Goal: Complete application form: Complete application form

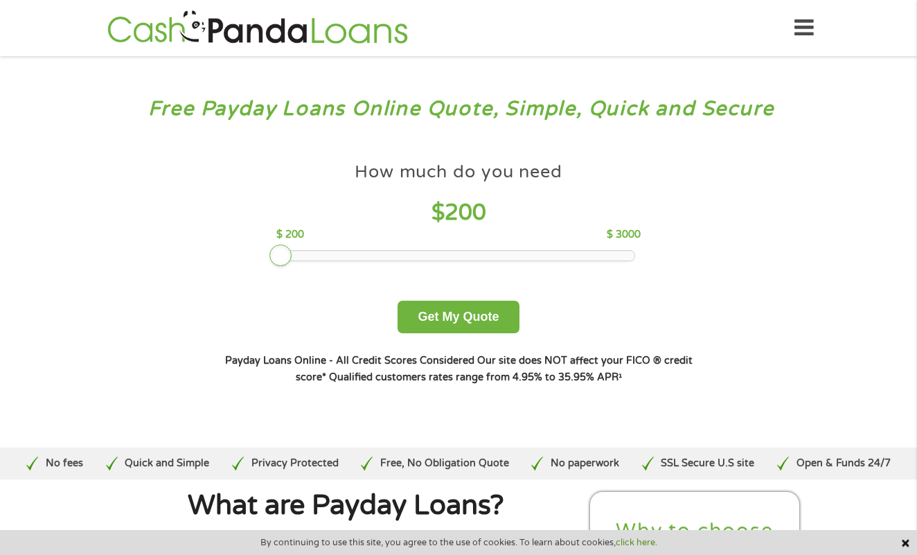
click at [283, 259] on div at bounding box center [283, 256] width 0 height 10
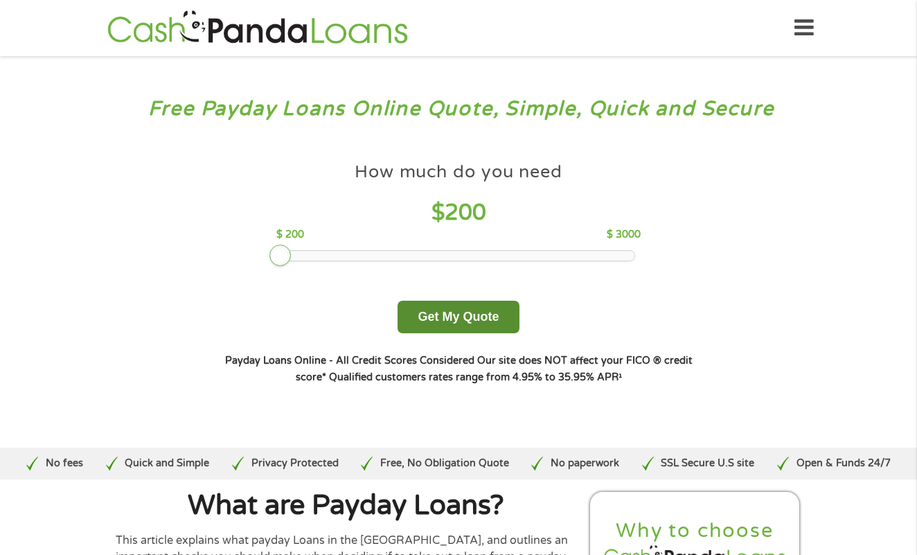
click at [492, 318] on button "Get My Quote" at bounding box center [458, 317] width 121 height 33
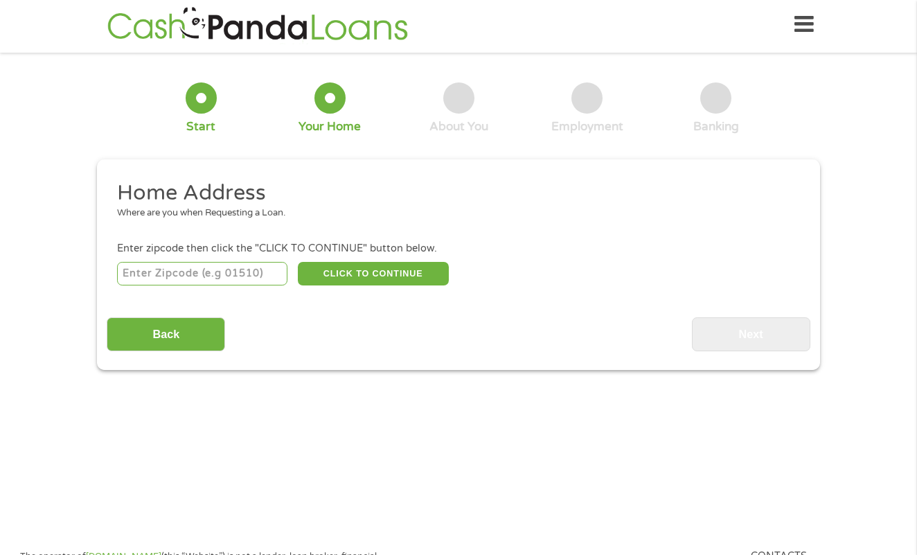
scroll to position [6, 0]
click at [184, 269] on input "number" at bounding box center [202, 274] width 171 height 24
type input "90813"
click at [333, 274] on button "CLICK TO CONTINUE" at bounding box center [373, 274] width 151 height 24
type input "90813"
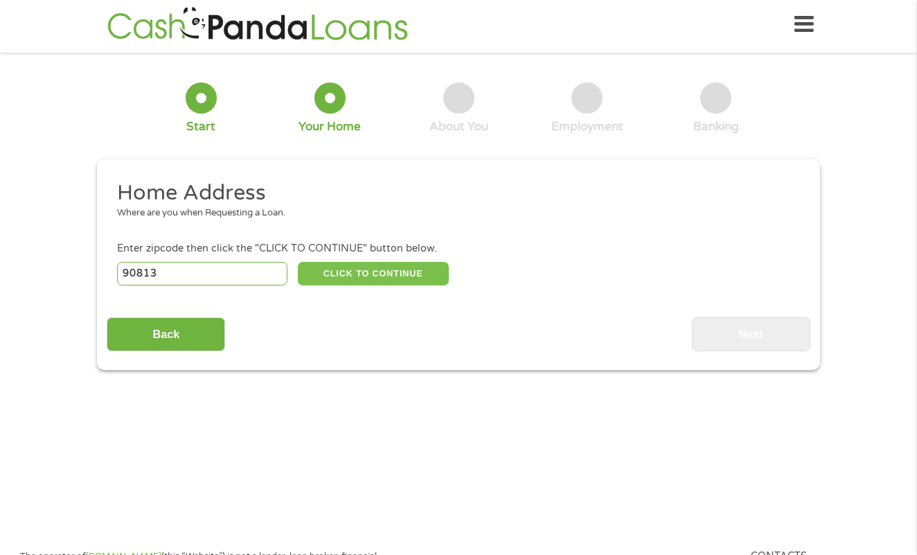
type input "[GEOGRAPHIC_DATA]"
select select "[US_STATE]"
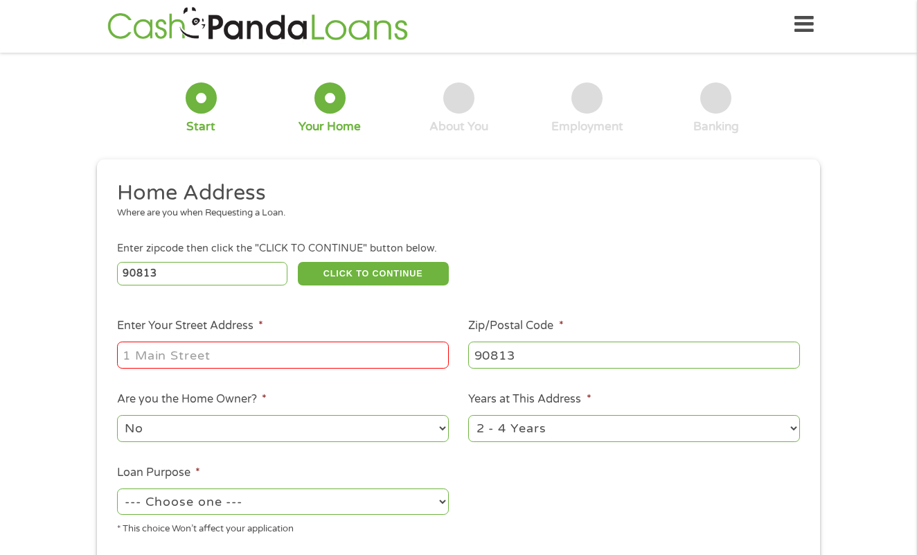
click at [301, 349] on input "Enter Your Street Address *" at bounding box center [283, 355] width 332 height 26
type input "1424 cherry ave"
select select "debtconsolidation"
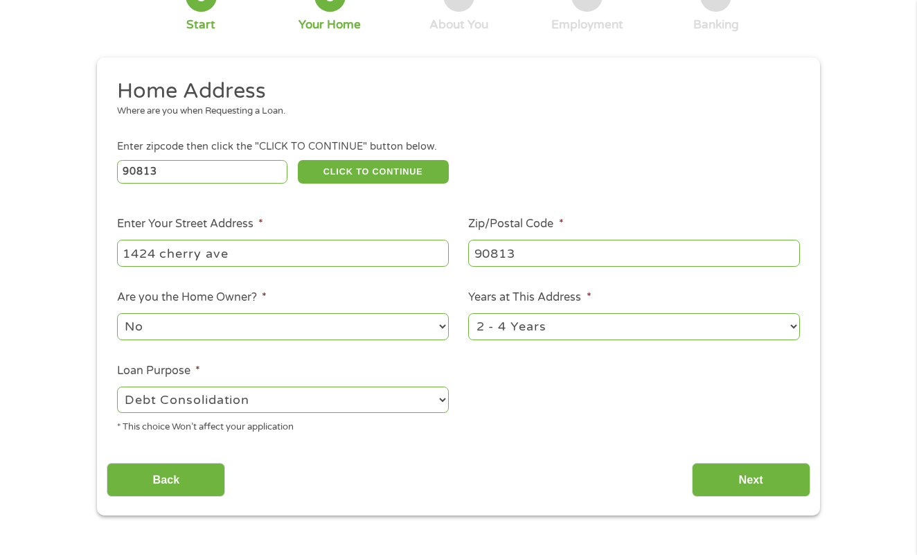
scroll to position [116, 0]
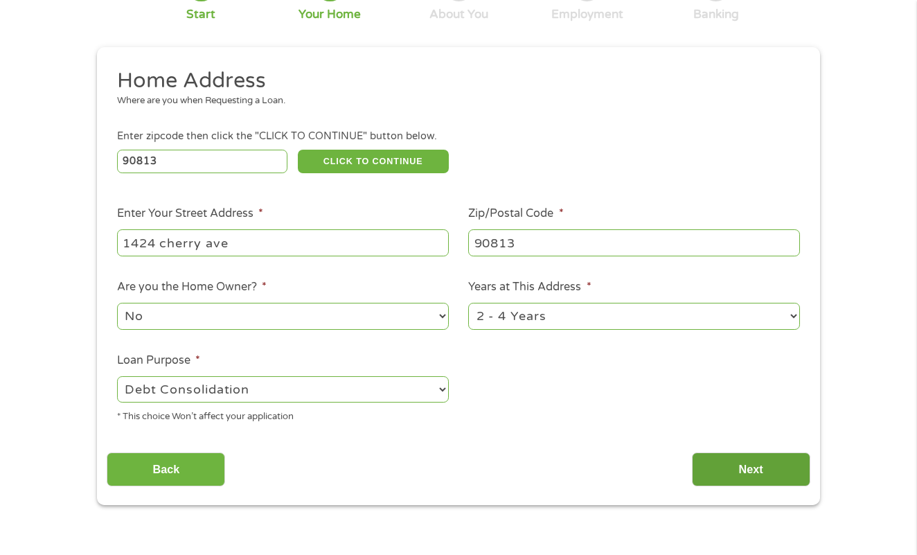
click at [760, 452] on input "Next" at bounding box center [751, 469] width 118 height 34
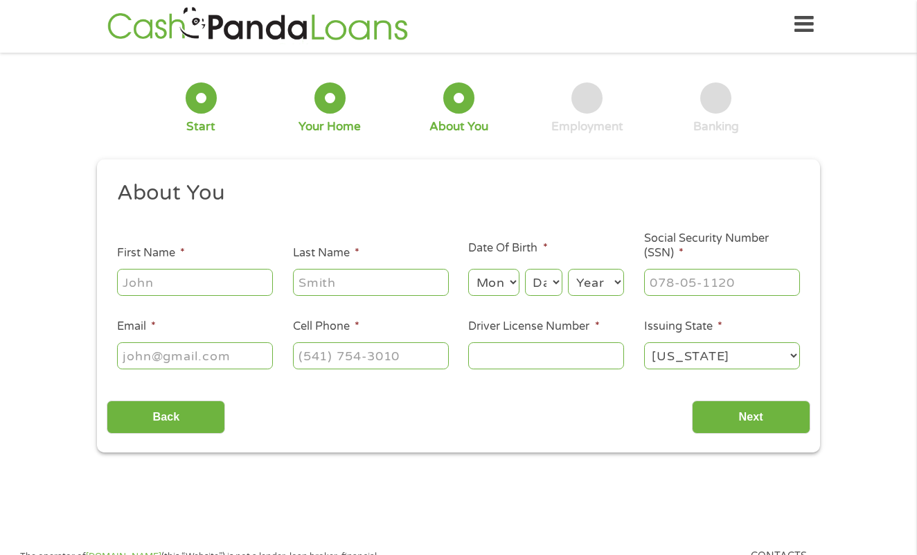
scroll to position [6, 0]
type input "[PERSON_NAME]"
type input "kao"
select select "5"
select select "22"
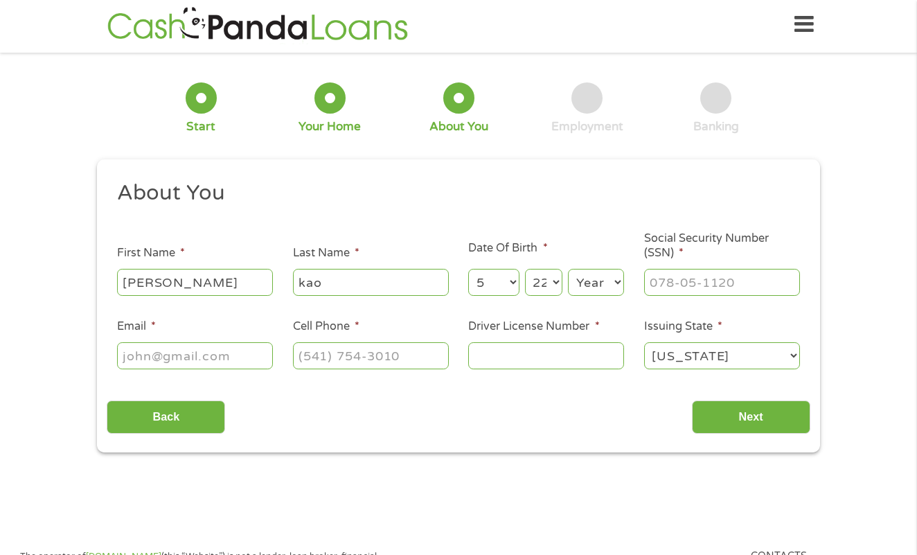
select select "1998"
click at [725, 285] on input "___-__-____" at bounding box center [722, 282] width 156 height 26
type input "611-06-7799"
type input "[EMAIL_ADDRESS][DOMAIN_NAME]"
click at [345, 355] on input "(___) ___-____" at bounding box center [371, 355] width 156 height 26
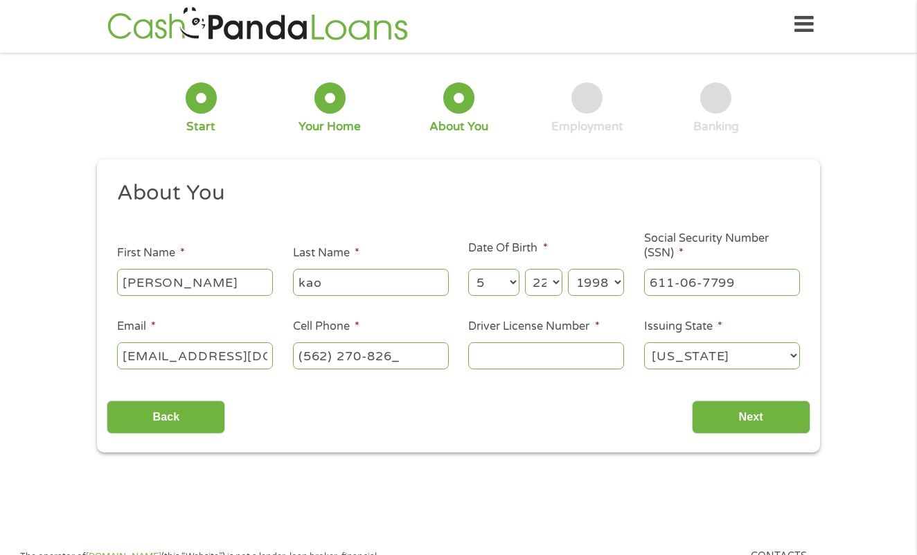
type input "[PHONE_NUMBER]"
type input "y4196088"
click at [735, 442] on div "This field is hidden when viewing the form gclid This field is hidden when view…" at bounding box center [458, 305] width 723 height 293
click at [736, 421] on input "Next" at bounding box center [751, 418] width 118 height 34
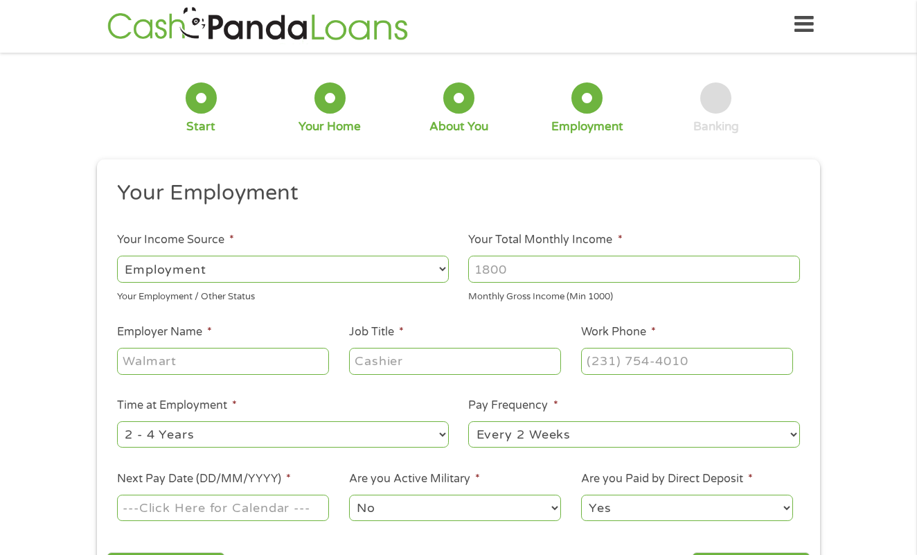
select select "selfEmployed"
click at [519, 274] on input "Your Total Monthly Income *" at bounding box center [634, 269] width 332 height 26
type input "1000"
type input "belmont hot dog"
click at [389, 361] on input "Job Title *" at bounding box center [455, 361] width 212 height 26
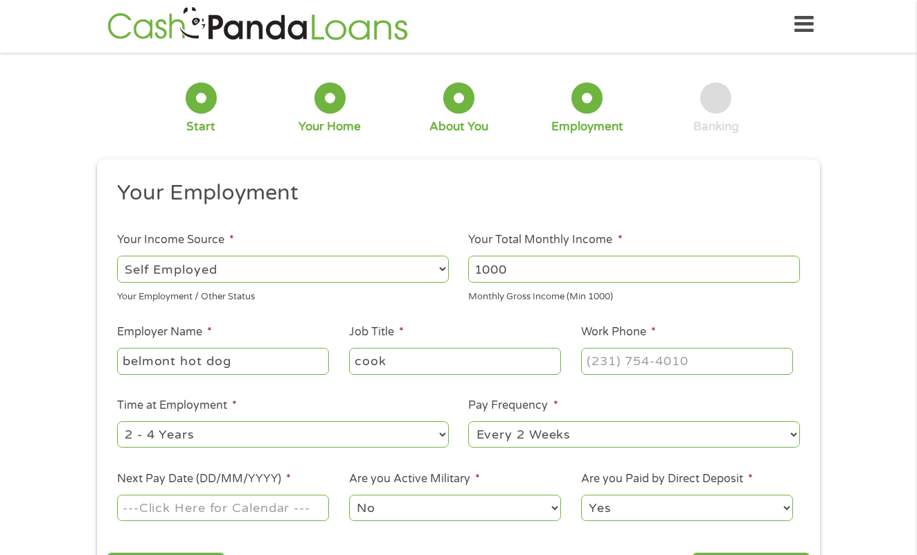
type input "cook"
click at [640, 371] on input "(___) ___-____" at bounding box center [687, 361] width 212 height 26
type input "[PHONE_NUMBER]"
select select "24months"
select select "monthly"
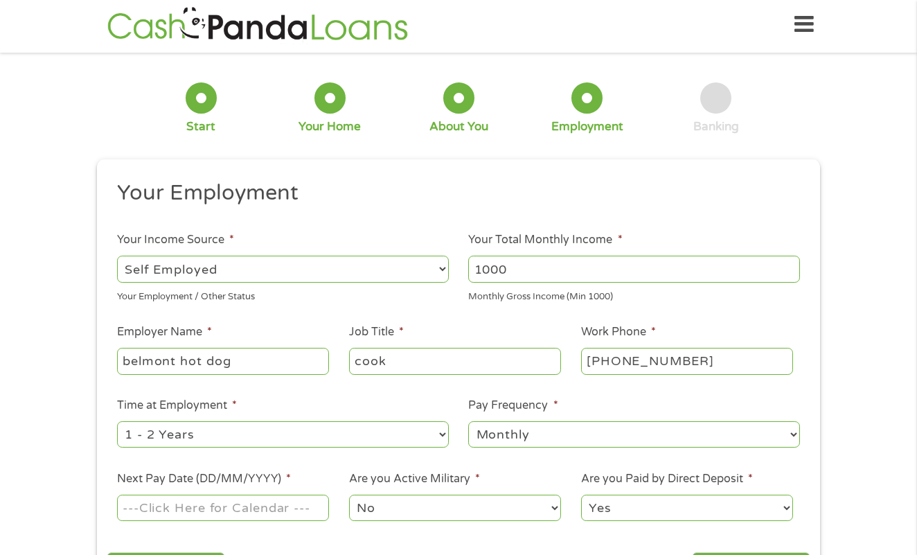
click at [247, 504] on input "Next Pay Date (DD/MM/YYYY) *" at bounding box center [223, 508] width 212 height 26
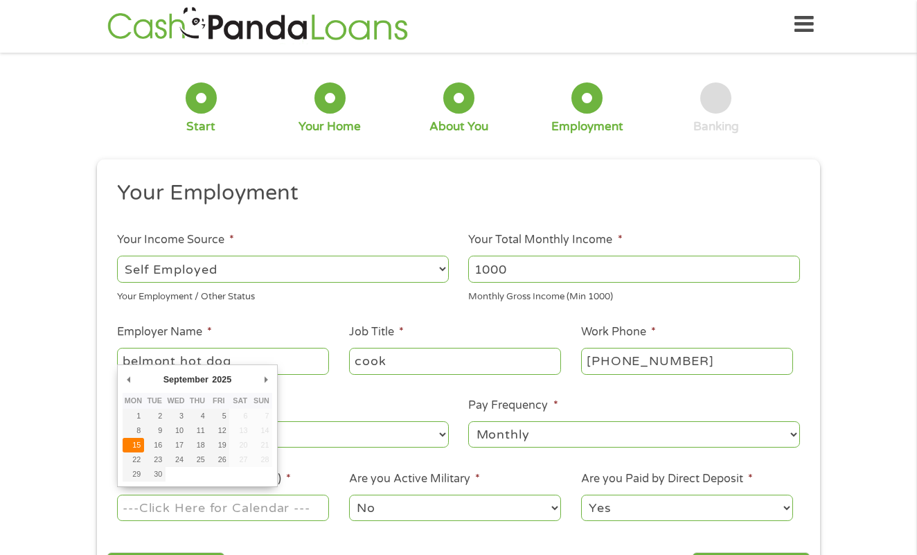
type input "[DATE]"
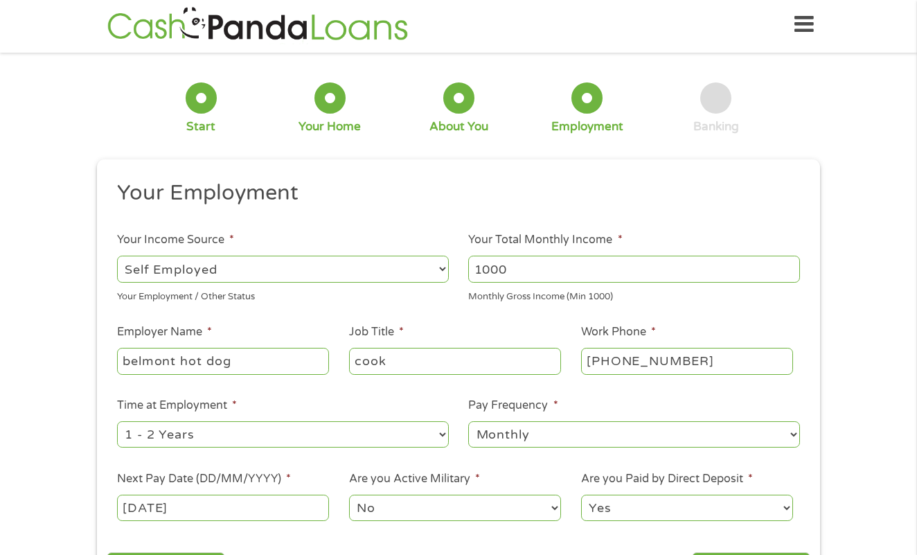
select select "0"
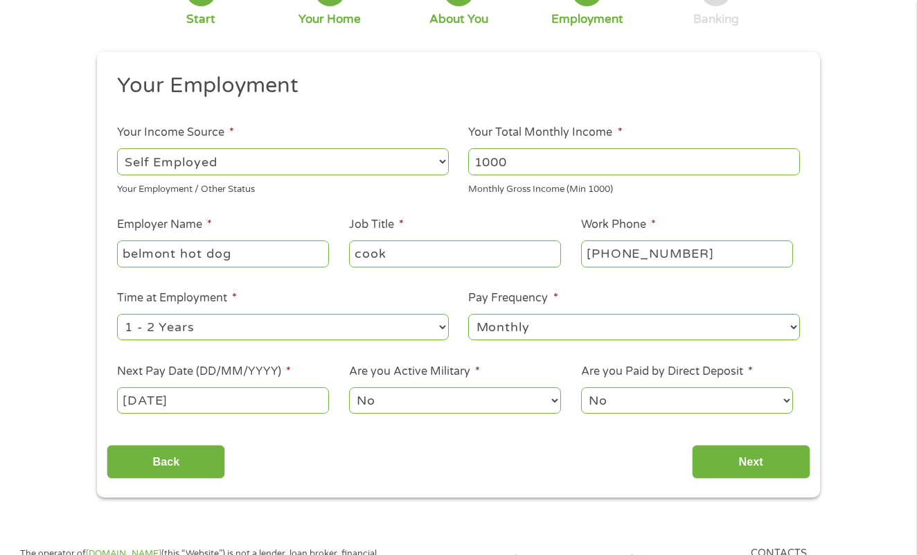
scroll to position [136, 0]
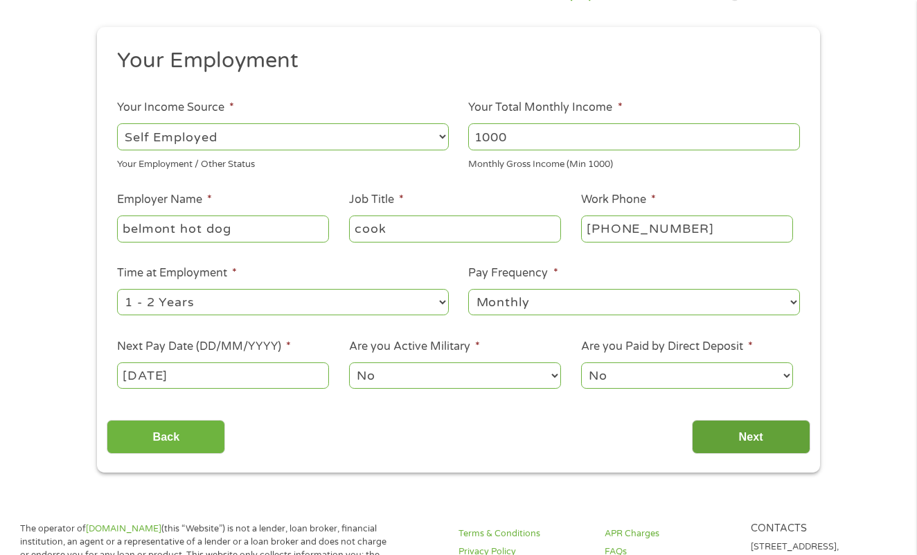
click at [743, 433] on input "Next" at bounding box center [751, 437] width 118 height 34
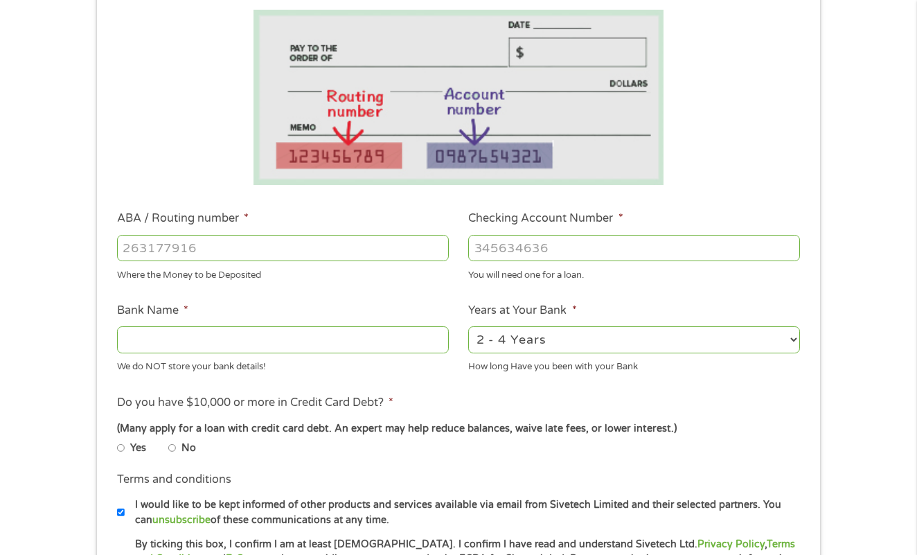
scroll to position [256, 0]
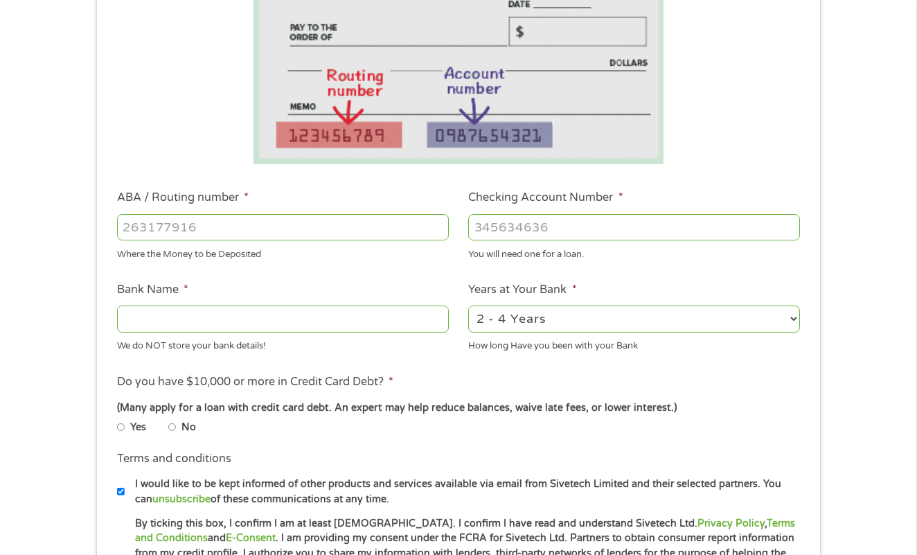
select select "24months"
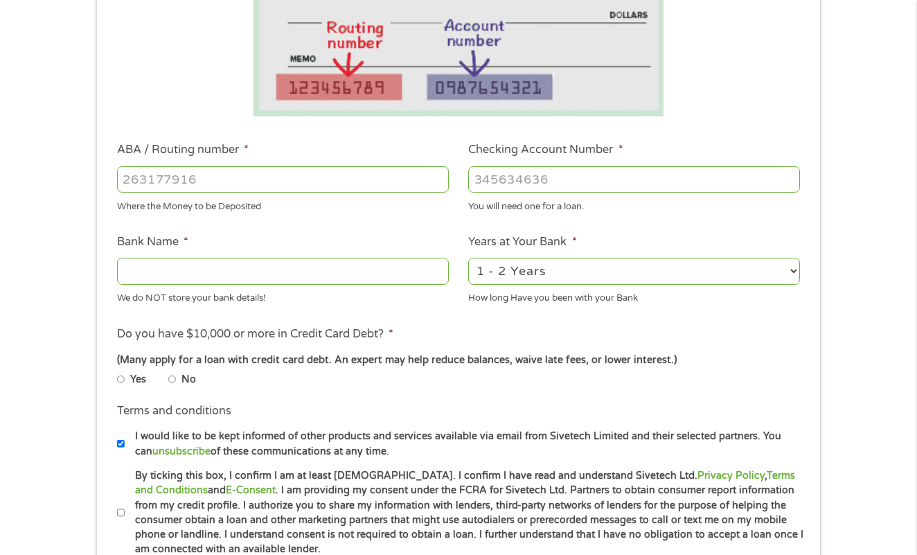
scroll to position [310, 0]
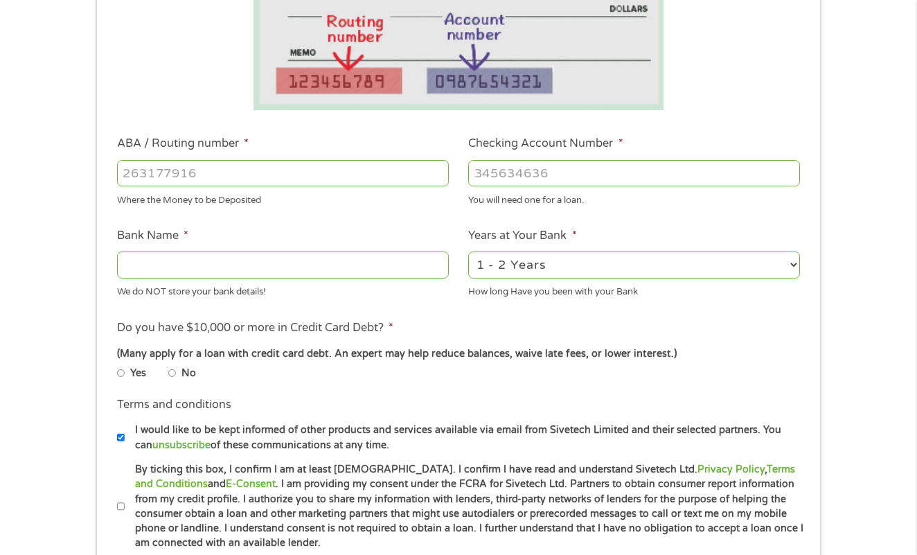
click at [124, 503] on input "By ticking this box, I confirm I am at least [DEMOGRAPHIC_DATA]. I confirm I ha…" at bounding box center [121, 506] width 8 height 8
checkbox input "true"
click at [245, 266] on input "Bank Name *" at bounding box center [283, 265] width 332 height 26
type input "Chase"
click at [252, 174] on input "ABA / Routing number *" at bounding box center [283, 173] width 332 height 26
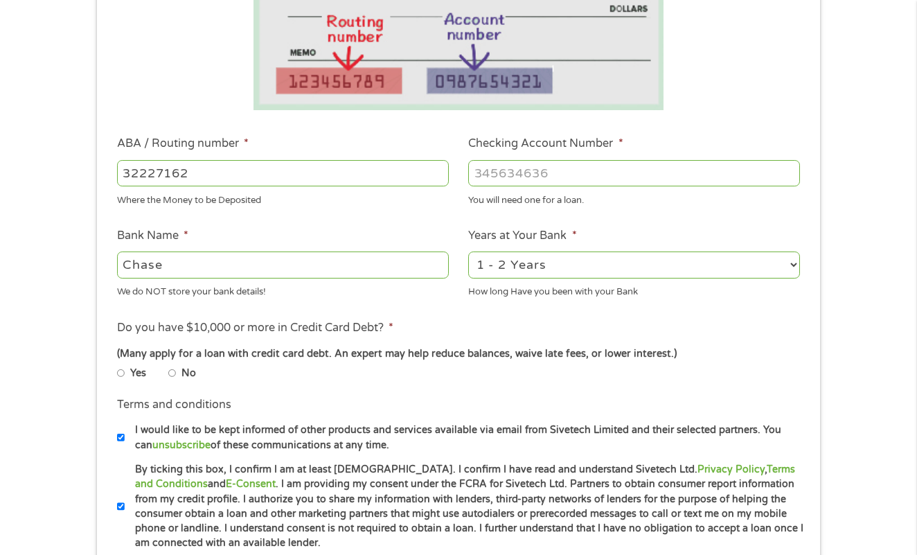
type input "322271627"
type input "[PERSON_NAME] [PERSON_NAME] BANK NA"
type input "322271627"
type input "750681523"
click at [286, 378] on ul "Yes No" at bounding box center [282, 375] width 331 height 21
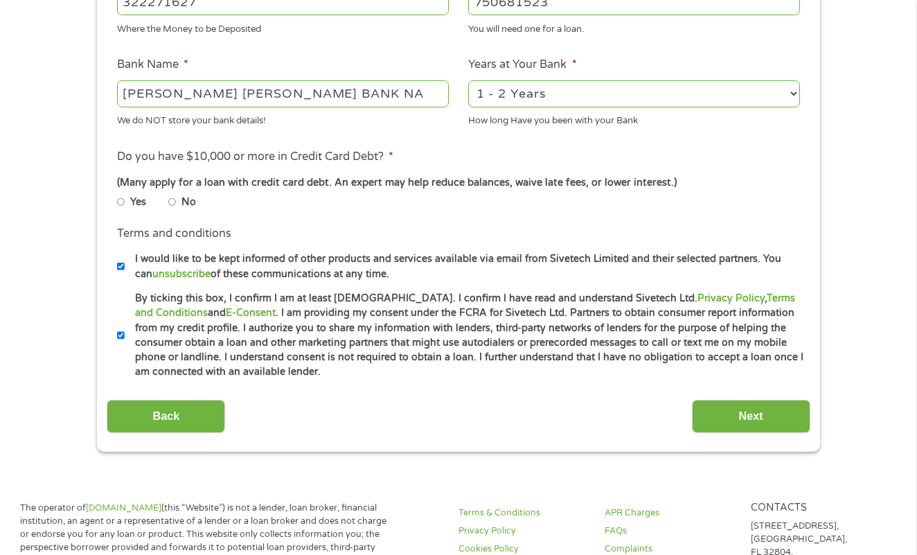
scroll to position [546, 0]
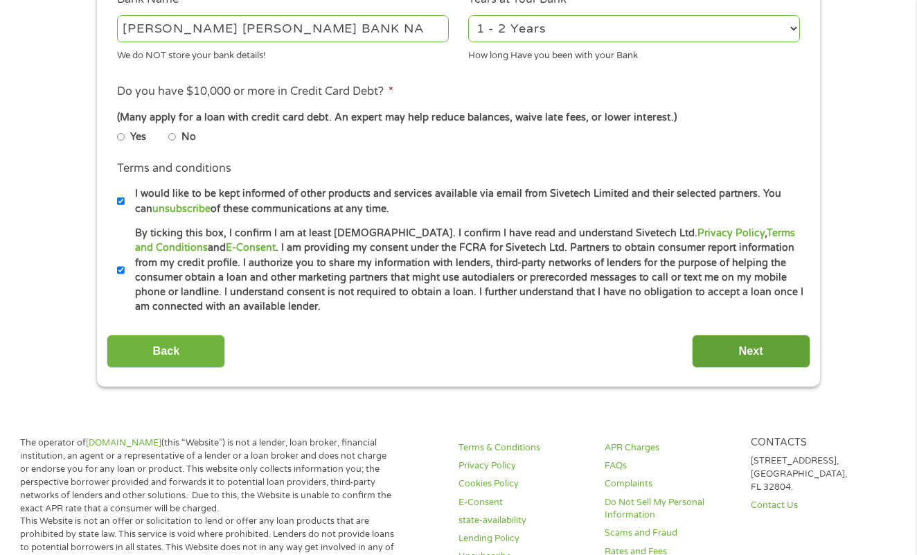
click at [752, 348] on input "Next" at bounding box center [751, 352] width 118 height 34
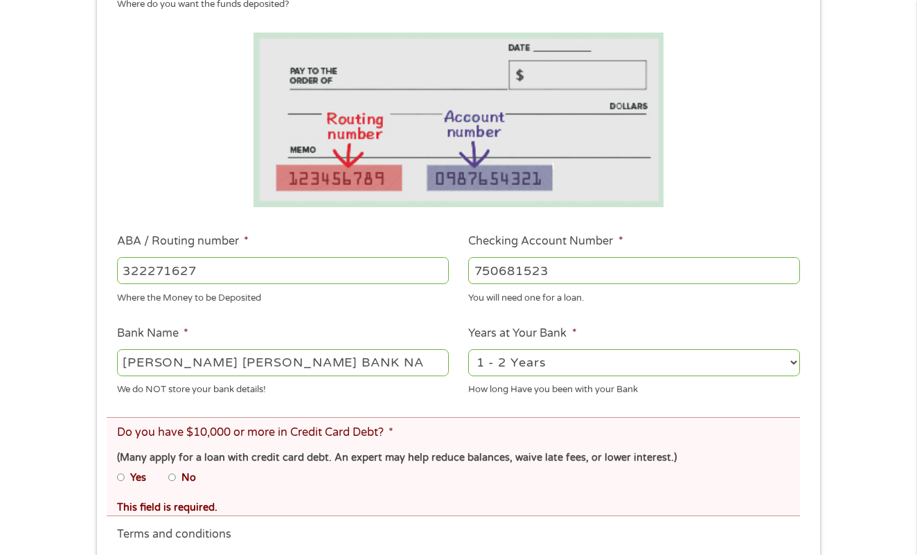
scroll to position [267, 0]
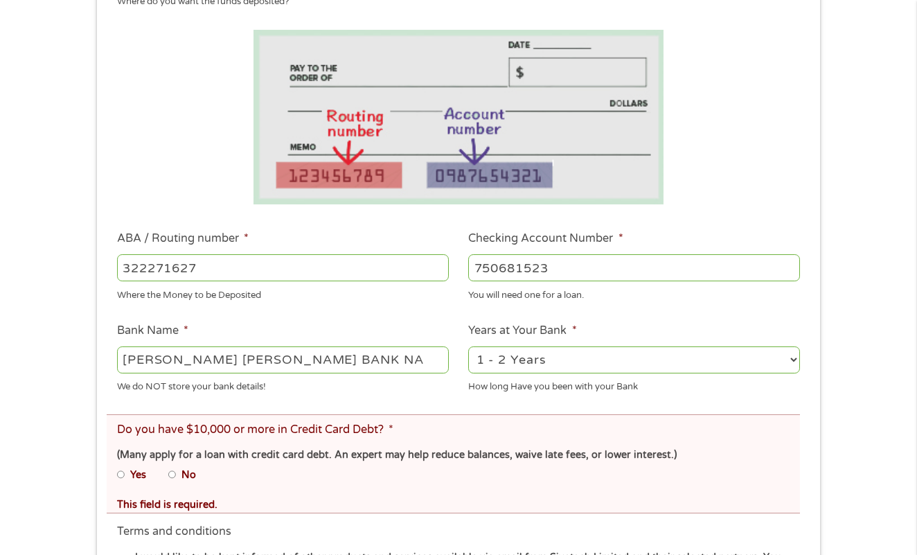
click at [125, 480] on li "Yes" at bounding box center [142, 474] width 51 height 16
click at [123, 476] on input "Yes" at bounding box center [121, 474] width 8 height 8
radio input "true"
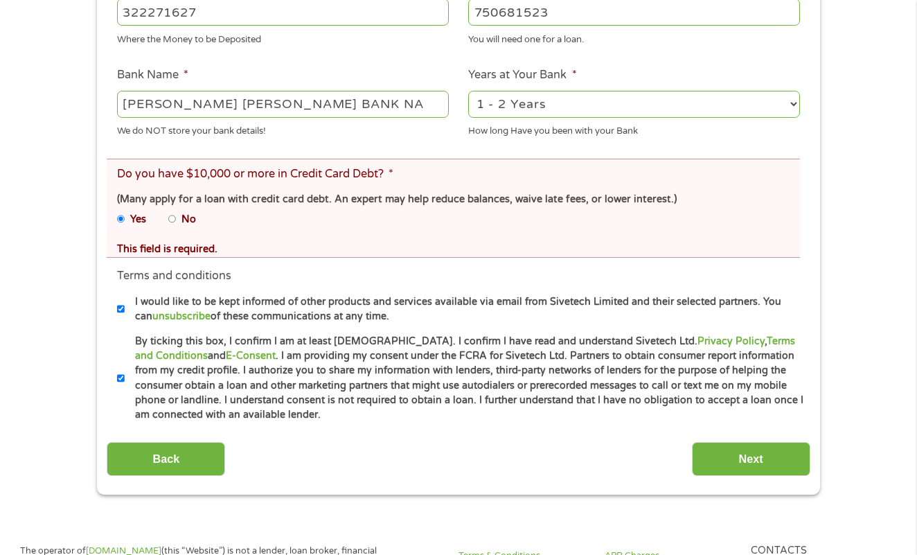
scroll to position [779, 0]
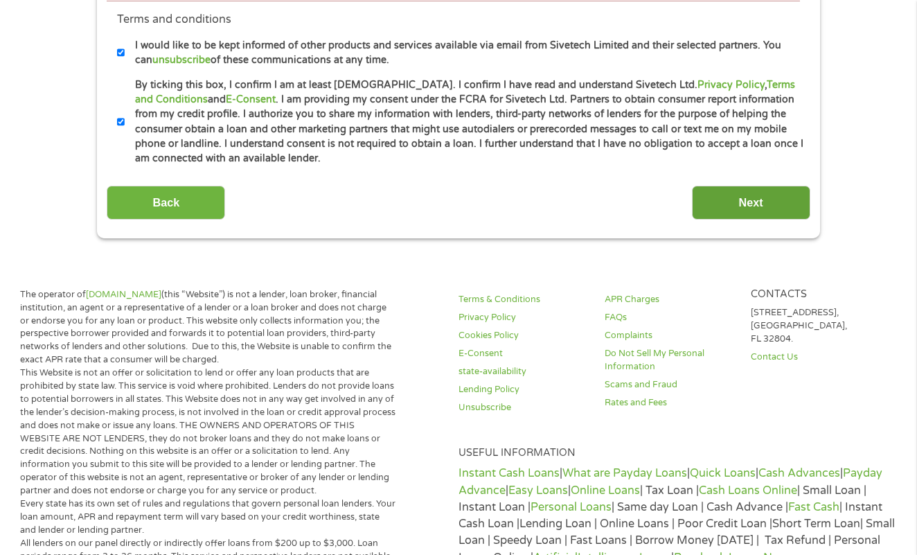
click at [739, 206] on input "Next" at bounding box center [751, 203] width 118 height 34
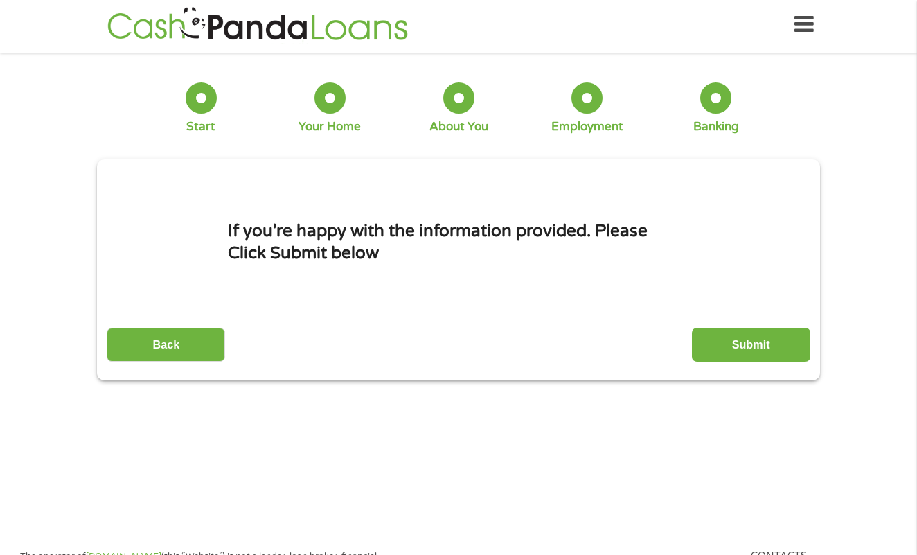
scroll to position [6, 0]
click at [781, 362] on input "Submit" at bounding box center [751, 345] width 118 height 34
